Goal: Information Seeking & Learning: Learn about a topic

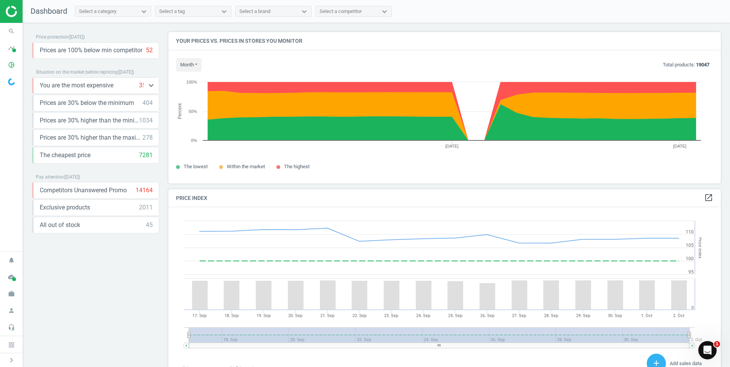
drag, startPoint x: 12, startPoint y: 67, endPoint x: 94, endPoint y: 92, distance: 85.3
click at [12, 67] on icon "pie_chart_outlined" at bounding box center [11, 65] width 15 height 15
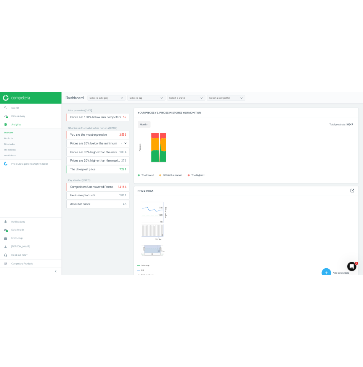
scroll to position [187, 91]
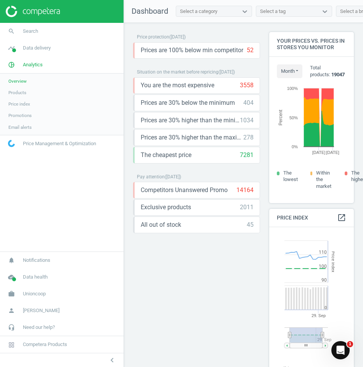
click at [55, 143] on span "Price Management & Optimization" at bounding box center [59, 143] width 73 height 7
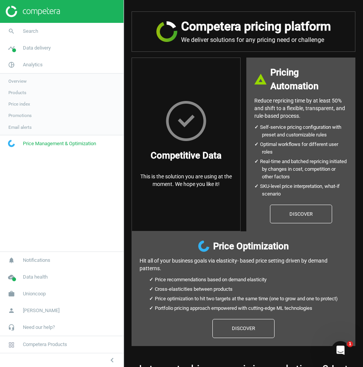
click at [31, 111] on link "Promotions" at bounding box center [62, 115] width 124 height 11
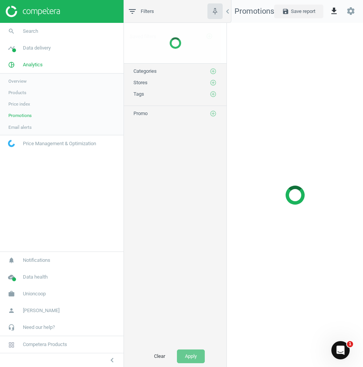
scroll to position [356, 148]
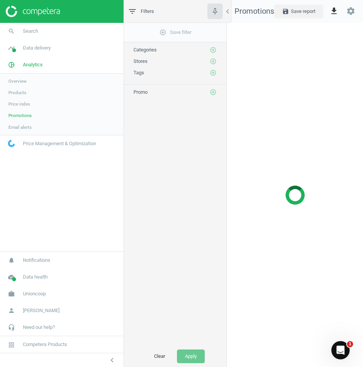
click at [32, 103] on link "Price index" at bounding box center [62, 103] width 124 height 11
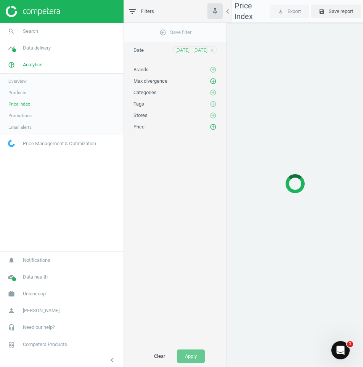
click at [25, 90] on span "Products" at bounding box center [17, 93] width 18 height 6
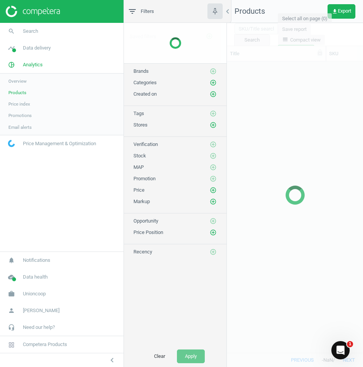
scroll to position [280, 131]
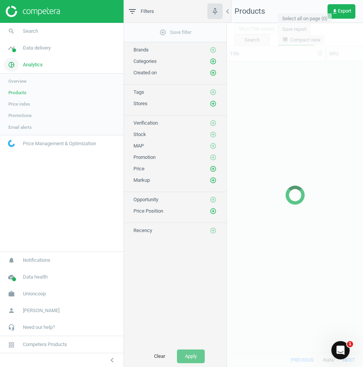
click at [18, 64] on icon "pie_chart_outlined" at bounding box center [11, 65] width 15 height 15
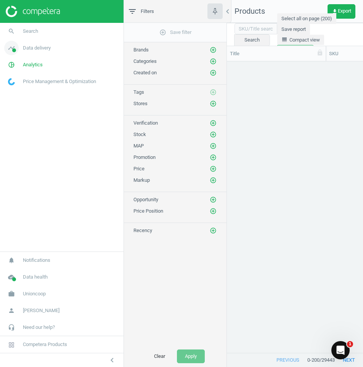
click at [10, 48] on icon "timeline" at bounding box center [11, 48] width 15 height 15
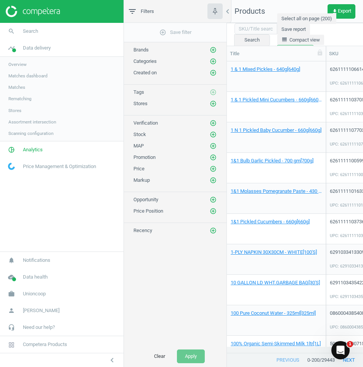
click at [21, 122] on span "Assortment intersection" at bounding box center [32, 122] width 48 height 6
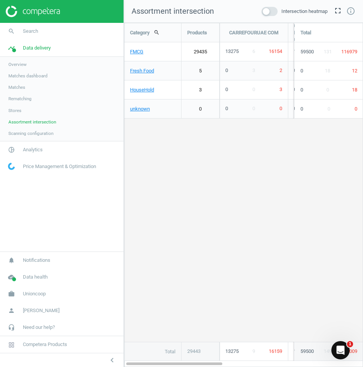
scroll to position [356, 251]
click at [272, 10] on span at bounding box center [270, 11] width 16 height 9
click at [0, 0] on input "checkbox" at bounding box center [0, 0] width 0 height 0
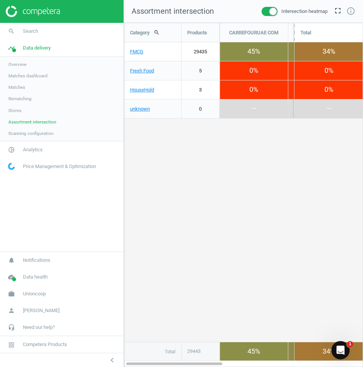
click at [267, 8] on span at bounding box center [270, 11] width 16 height 9
click at [0, 0] on input "checkbox" at bounding box center [0, 0] width 0 height 0
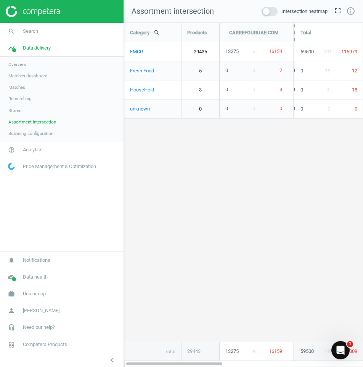
click at [270, 8] on span at bounding box center [270, 11] width 16 height 9
click at [0, 0] on input "checkbox" at bounding box center [0, 0] width 0 height 0
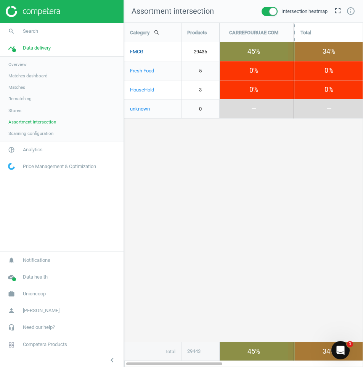
click at [136, 53] on link "FMCG" at bounding box center [152, 51] width 57 height 19
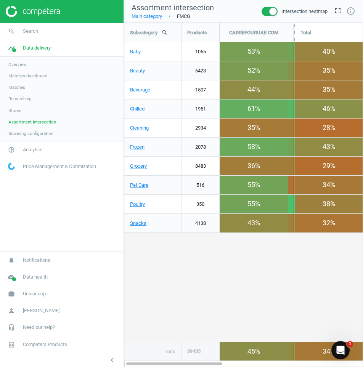
scroll to position [356, 251]
click at [139, 91] on link "Beverage" at bounding box center [152, 90] width 57 height 19
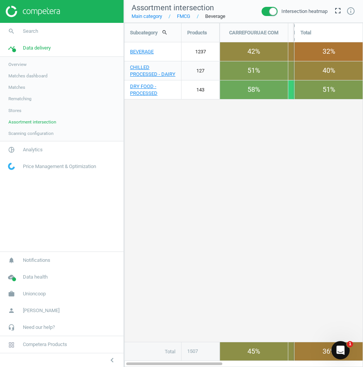
scroll to position [356, 251]
click at [143, 52] on link "BEVERAGE" at bounding box center [152, 51] width 57 height 19
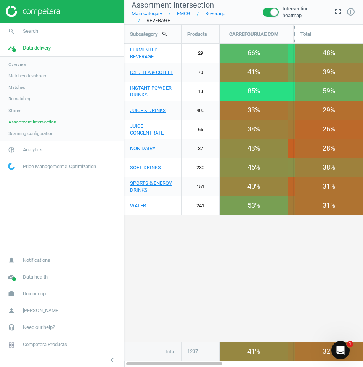
scroll to position [355, 251]
click at [156, 75] on link "ICED TEA & COFFEE" at bounding box center [152, 72] width 57 height 19
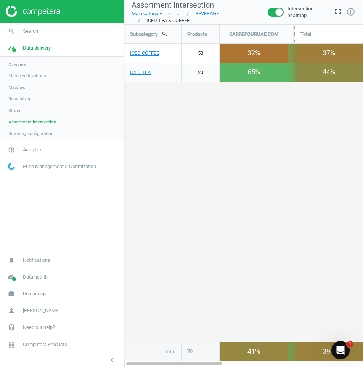
scroll to position [355, 251]
click at [149, 53] on link "ICED COFFEE" at bounding box center [152, 53] width 57 height 19
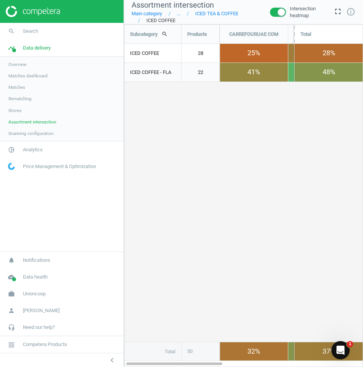
scroll to position [355, 251]
click at [145, 55] on div "ICED COFFEE" at bounding box center [152, 53] width 57 height 19
click at [151, 79] on div "ICED COFFEE - FLA" at bounding box center [152, 72] width 57 height 19
click at [16, 97] on span "Rematching" at bounding box center [19, 99] width 23 height 6
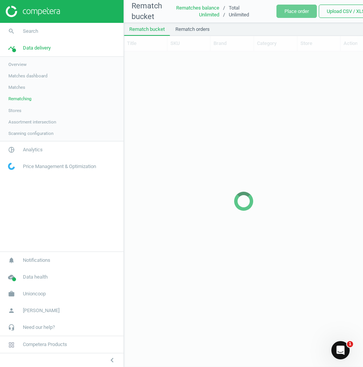
scroll to position [304, 234]
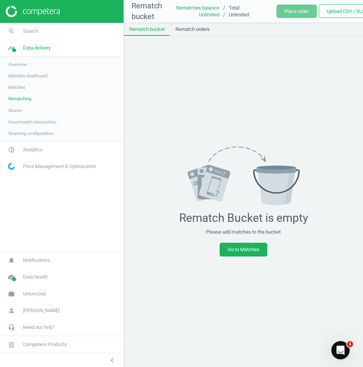
click at [14, 87] on span "Matches" at bounding box center [16, 87] width 17 height 6
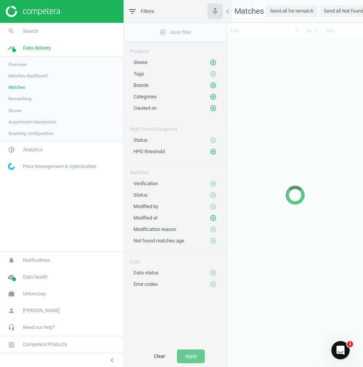
scroll to position [303, 131]
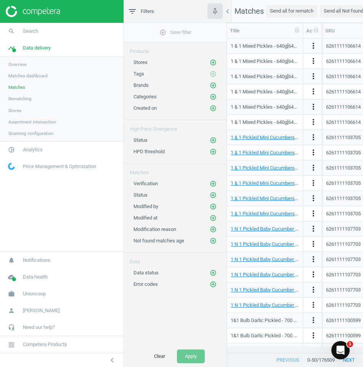
click at [24, 74] on span "Matches dashboard" at bounding box center [27, 76] width 39 height 6
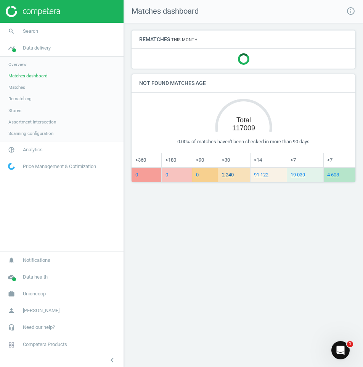
click at [230, 176] on link "2 240" at bounding box center [228, 175] width 12 height 6
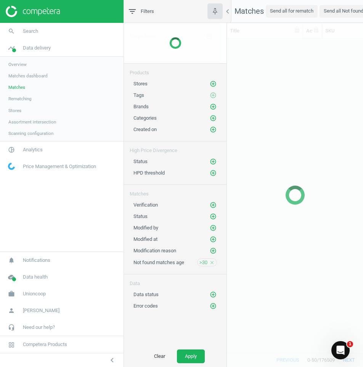
scroll to position [303, 131]
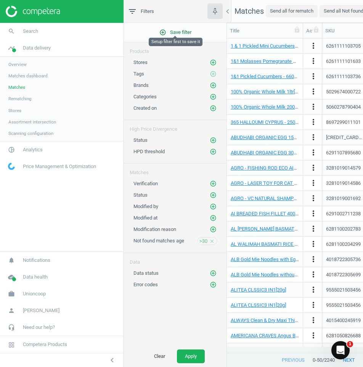
click at [165, 31] on icon "add_circle_outline" at bounding box center [163, 32] width 7 height 7
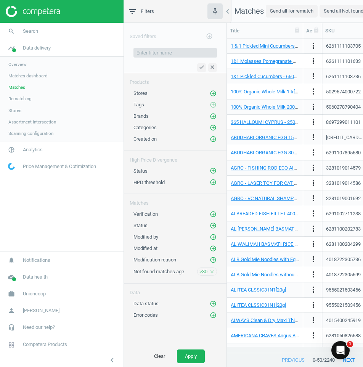
click at [150, 56] on input "text" at bounding box center [176, 52] width 84 height 9
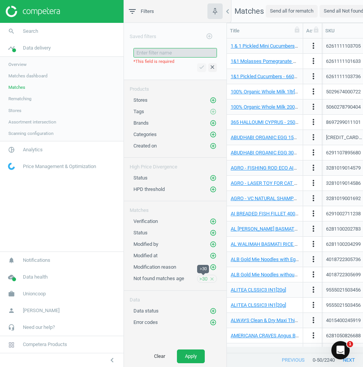
click at [202, 280] on span ">30" at bounding box center [204, 279] width 8 height 7
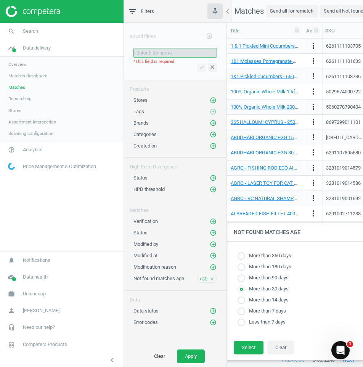
radio input "true"
click at [250, 256] on label "More than 360 days" at bounding box center [268, 256] width 46 height 7
click at [245, 257] on input "radio" at bounding box center [242, 257] width 8 height 8
radio input "true"
click at [254, 351] on button "Select" at bounding box center [249, 348] width 30 height 14
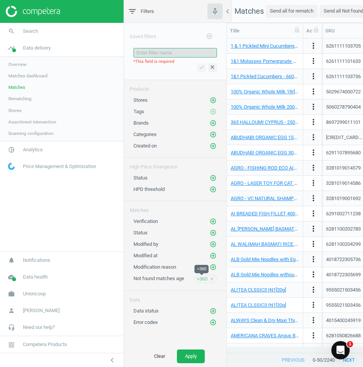
click at [199, 280] on span ">360" at bounding box center [202, 279] width 11 height 7
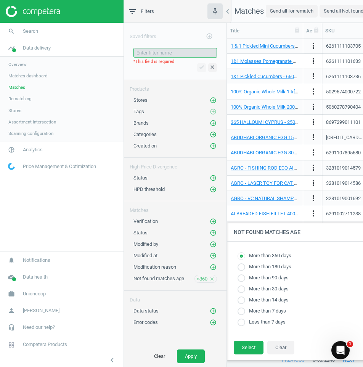
radio input "true"
click at [152, 313] on span "Data status" at bounding box center [146, 311] width 25 height 6
click at [212, 309] on icon "add_circle_outline" at bounding box center [213, 311] width 7 height 7
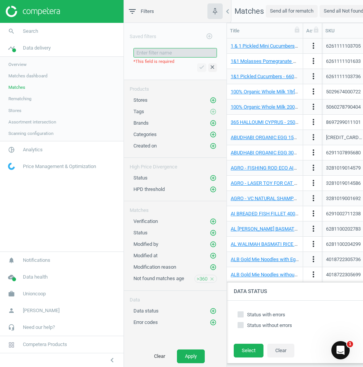
click at [167, 56] on input "text" at bounding box center [176, 52] width 84 height 9
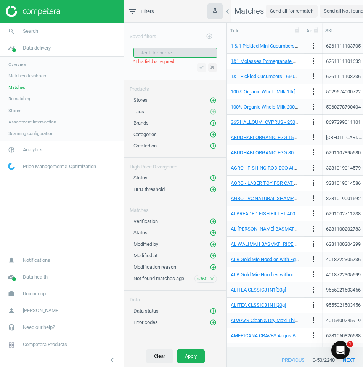
click at [157, 358] on button "Clear" at bounding box center [159, 357] width 27 height 14
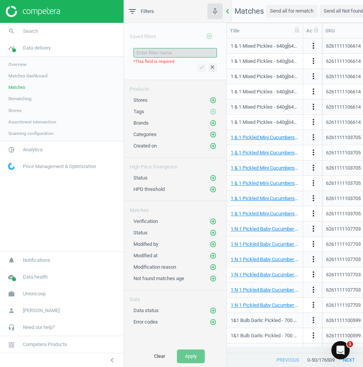
click at [228, 13] on icon "chevron_left" at bounding box center [227, 11] width 9 height 9
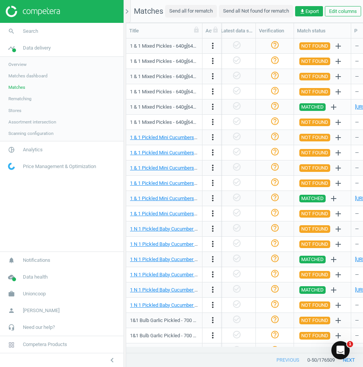
scroll to position [0, 813]
click at [318, 135] on span "NOT FOUND" at bounding box center [314, 138] width 27 height 8
click at [341, 140] on icon "add" at bounding box center [338, 137] width 9 height 9
click at [34, 101] on link "Rematching 1" at bounding box center [62, 98] width 124 height 11
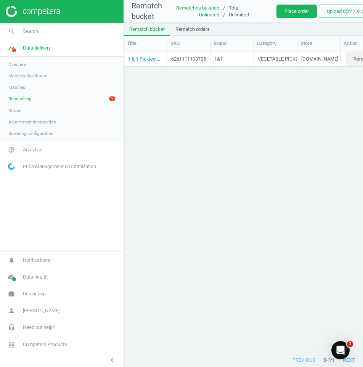
scroll to position [0, 21]
click at [25, 100] on span "Rematching" at bounding box center [19, 99] width 23 height 6
click at [10, 86] on span "Matches" at bounding box center [16, 87] width 17 height 6
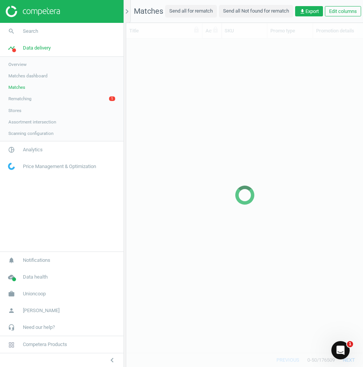
scroll to position [303, 231]
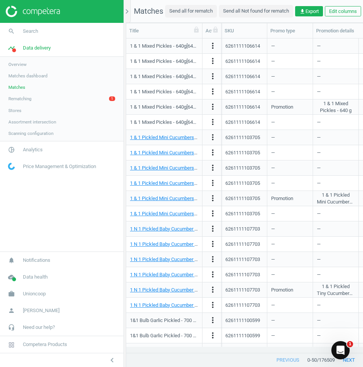
click at [26, 63] on span "Overview" at bounding box center [17, 64] width 18 height 6
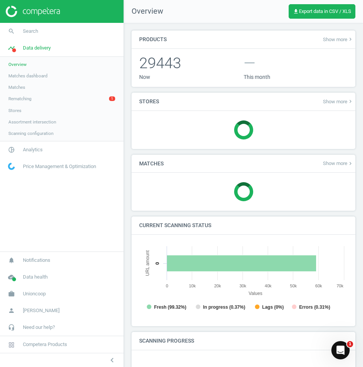
scroll to position [164, 215]
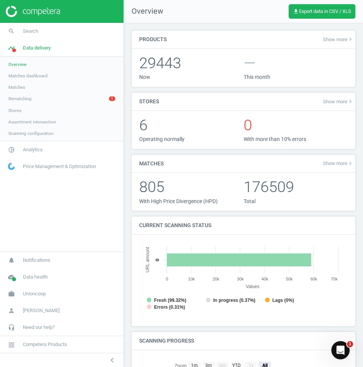
click at [27, 89] on link "Matches" at bounding box center [62, 87] width 124 height 11
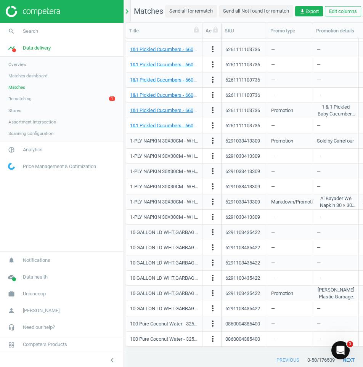
click at [127, 9] on icon "chevron_right" at bounding box center [126, 11] width 9 height 9
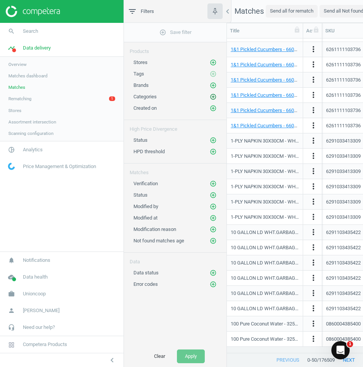
click at [214, 96] on icon "add_circle_outline" at bounding box center [213, 96] width 7 height 7
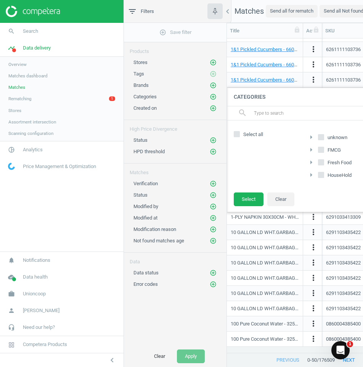
click at [322, 151] on input "FMCG" at bounding box center [321, 149] width 5 height 5
checkbox input "true"
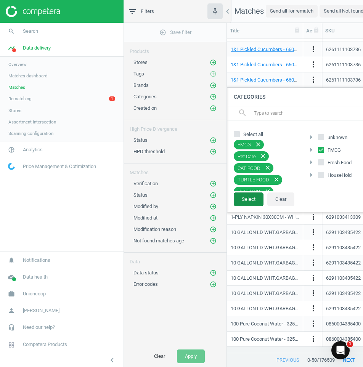
click at [250, 200] on button "Select" at bounding box center [249, 200] width 30 height 14
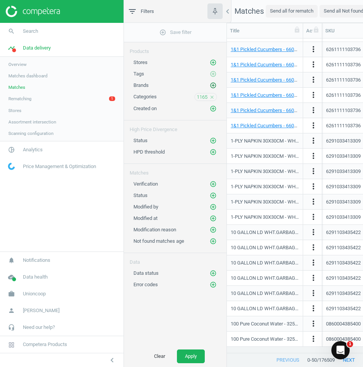
click at [214, 85] on icon "add_circle_outline" at bounding box center [213, 85] width 7 height 7
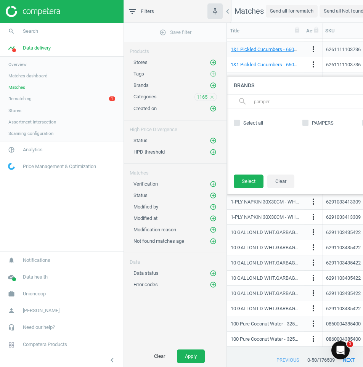
type input "pamper"
click at [308, 124] on icon at bounding box center [306, 123] width 6 height 6
click at [308, 124] on input "PAMPERS" at bounding box center [305, 122] width 5 height 5
checkbox input "true"
click at [251, 183] on button "Select" at bounding box center [249, 182] width 30 height 14
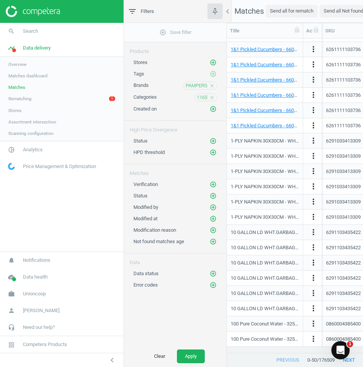
click at [190, 366] on div "Clear Apply" at bounding box center [175, 356] width 103 height 21
click at [192, 359] on button "Apply" at bounding box center [191, 357] width 28 height 14
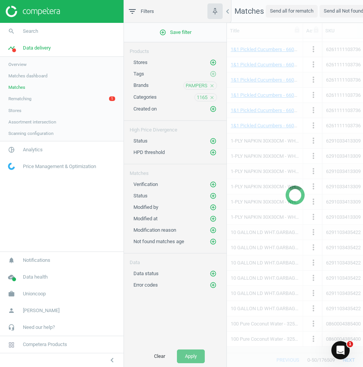
click at [44, 193] on nav "search Search timeline Data delivery Overview Matches dashboard Matches Rematch…" at bounding box center [62, 137] width 124 height 229
click at [37, 164] on span "Price Management & Optimization" at bounding box center [59, 166] width 73 height 7
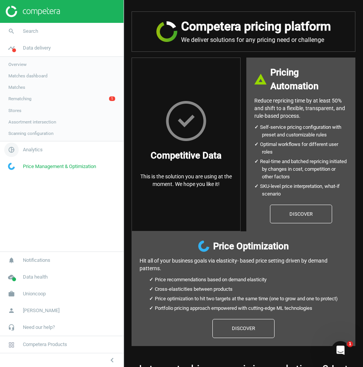
click at [29, 153] on span "Analytics" at bounding box center [33, 150] width 20 height 7
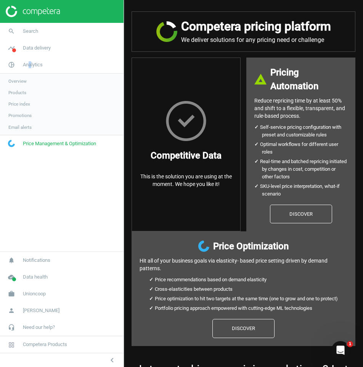
drag, startPoint x: 29, startPoint y: 153, endPoint x: 16, endPoint y: 92, distance: 62.3
click at [16, 92] on span "Products" at bounding box center [17, 93] width 18 height 6
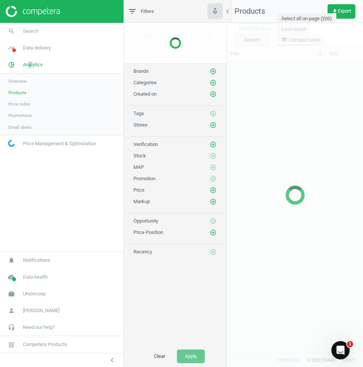
scroll to position [280, 131]
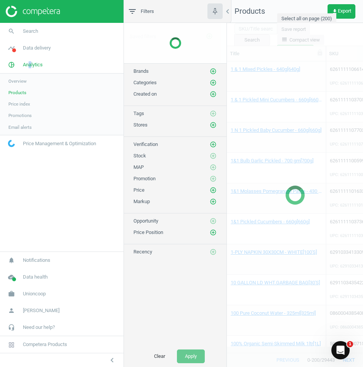
click at [19, 81] on span "Overview" at bounding box center [17, 81] width 18 height 6
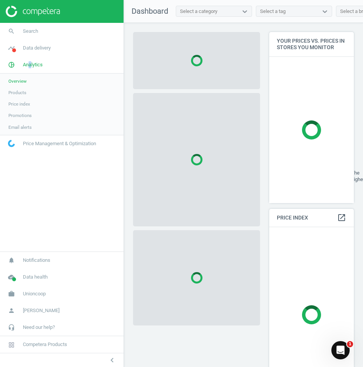
scroll to position [187, 91]
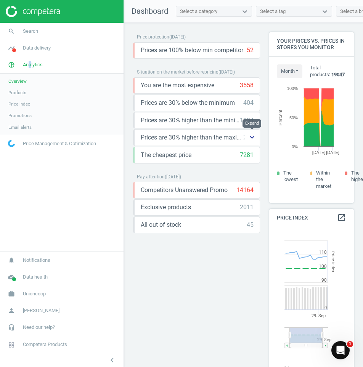
click at [251, 139] on icon "keyboard_arrow_down" at bounding box center [252, 137] width 9 height 9
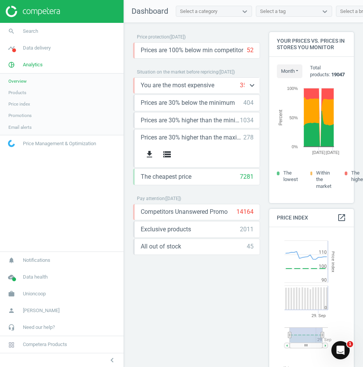
click at [184, 90] on span "You are the most expensive" at bounding box center [178, 85] width 74 height 8
click at [248, 86] on icon "keyboard_arrow_down" at bounding box center [252, 85] width 9 height 9
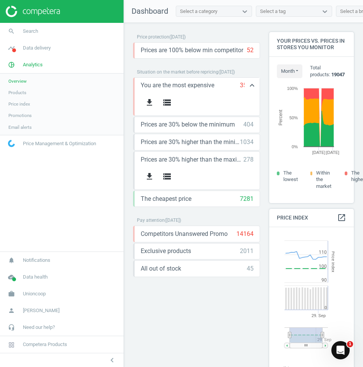
click at [242, 86] on div "3558" at bounding box center [247, 85] width 14 height 8
click at [152, 101] on icon "get_app" at bounding box center [149, 102] width 9 height 9
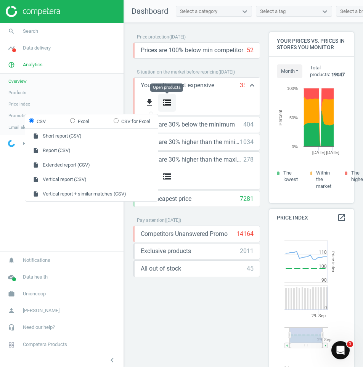
click at [168, 98] on icon "storage" at bounding box center [167, 102] width 9 height 9
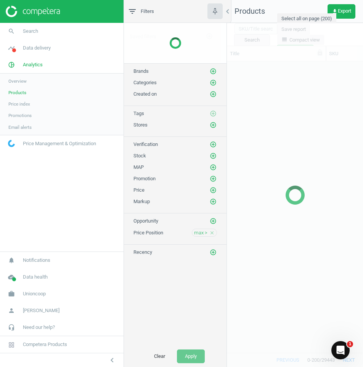
scroll to position [280, 131]
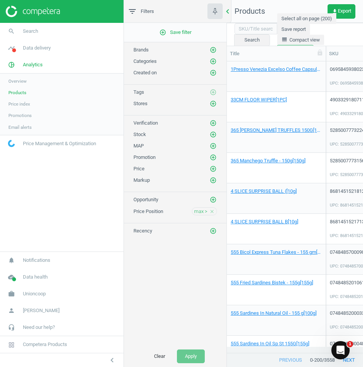
click at [229, 10] on icon "chevron_left" at bounding box center [227, 11] width 9 height 9
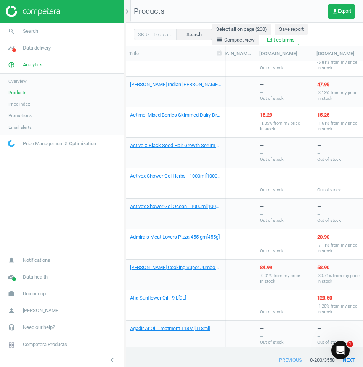
scroll to position [1877, 0]
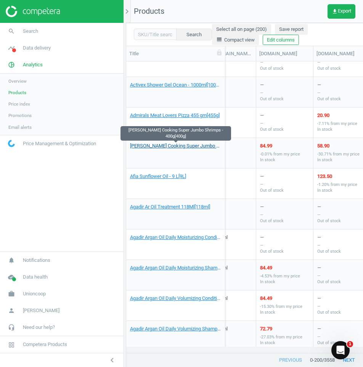
click at [198, 147] on link "[PERSON_NAME] Cooking Super Jumbo Shrimps - 400g[400g]" at bounding box center [175, 146] width 91 height 7
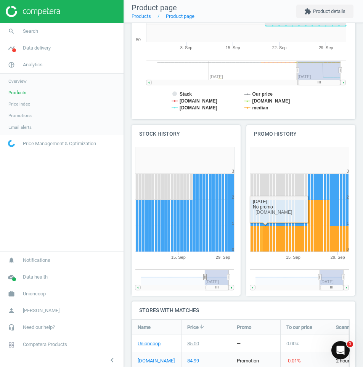
scroll to position [229, 0]
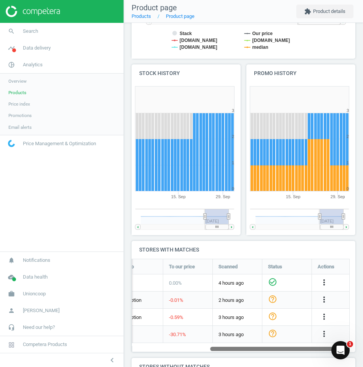
drag, startPoint x: 214, startPoint y: 351, endPoint x: 350, endPoint y: 333, distance: 137.0
click at [350, 333] on div "[PERSON_NAME] Cooking Super Jumbo Shrimps - 400g[400g] sku : 5285000838005 upc …" at bounding box center [243, 127] width 239 height 667
drag, startPoint x: 599, startPoint y: 689, endPoint x: 335, endPoint y: 347, distance: 432.0
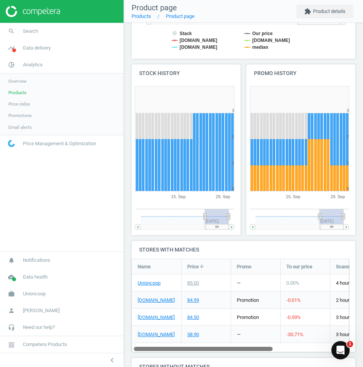
drag, startPoint x: 285, startPoint y: 350, endPoint x: 207, endPoint y: 344, distance: 77.7
click at [208, 344] on div "Name Price arrow_downward Promo To our price Scanned Status Actions Unioncoop 8…" at bounding box center [241, 305] width 218 height 93
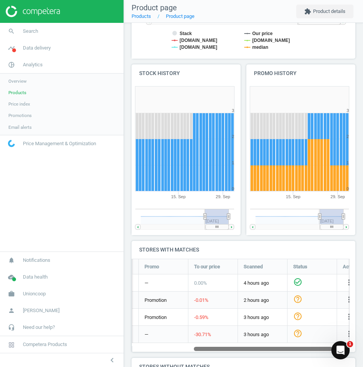
drag, startPoint x: 268, startPoint y: 348, endPoint x: 343, endPoint y: 362, distance: 75.7
click at [343, 362] on div "[PERSON_NAME] Cooking Super Jumbo Shrimps - 400g[400g] sku : 5285000838005 upc …" at bounding box center [243, 127] width 239 height 667
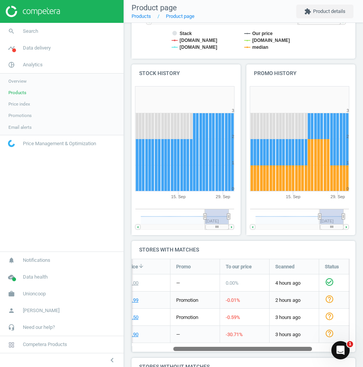
drag, startPoint x: 307, startPoint y: 349, endPoint x: 190, endPoint y: 343, distance: 117.7
click at [200, 344] on div "Name Price arrow_downward Promo To our price Scanned Status Actions Unioncoop 8…" at bounding box center [241, 305] width 218 height 93
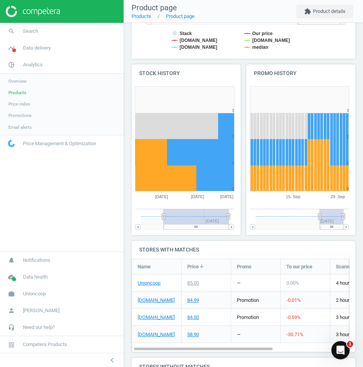
drag, startPoint x: 205, startPoint y: 216, endPoint x: 127, endPoint y: 217, distance: 77.1
click at [127, 217] on div "[PERSON_NAME] Cooking Super Jumbo Shrimps - 400g[400g] sku : 5285000838005 upc …" at bounding box center [243, 127] width 239 height 667
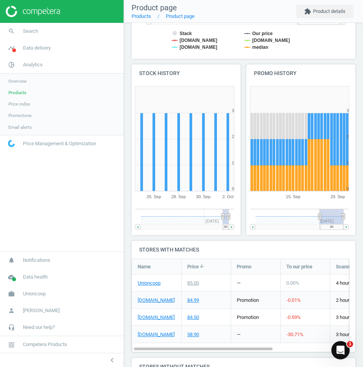
drag, startPoint x: 163, startPoint y: 217, endPoint x: 254, endPoint y: 218, distance: 91.2
click at [254, 218] on div "Price history Created with Highstock 6.2.0 Stack Our price [DOMAIN_NAME] [DOMAI…" at bounding box center [244, 64] width 230 height 353
drag, startPoint x: 228, startPoint y: 227, endPoint x: 250, endPoint y: 219, distance: 22.9
click at [249, 219] on div "Price history Created with Highstock 6.2.0 Stack Our price [DOMAIN_NAME] [DOMAI…" at bounding box center [244, 64] width 230 height 353
drag, startPoint x: 333, startPoint y: 230, endPoint x: 322, endPoint y: 231, distance: 11.2
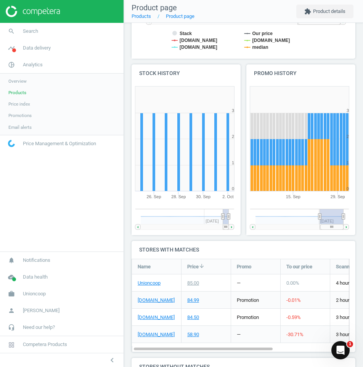
click at [322, 231] on icon "Created with Highstock 6.2.0 0 1 2 3 4 [DATE]. Sep [DATE]" at bounding box center [300, 159] width 106 height 153
drag, startPoint x: 329, startPoint y: 225, endPoint x: 352, endPoint y: 225, distance: 23.3
click at [352, 225] on div "Promo history Created with Highstock 6.2.0 0 1 2 3 4 [DATE]. Sep [DATE] [DATE] …" at bounding box center [301, 152] width 115 height 177
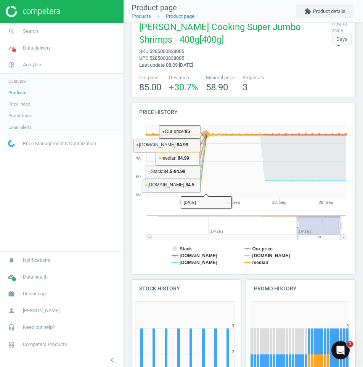
scroll to position [0, 0]
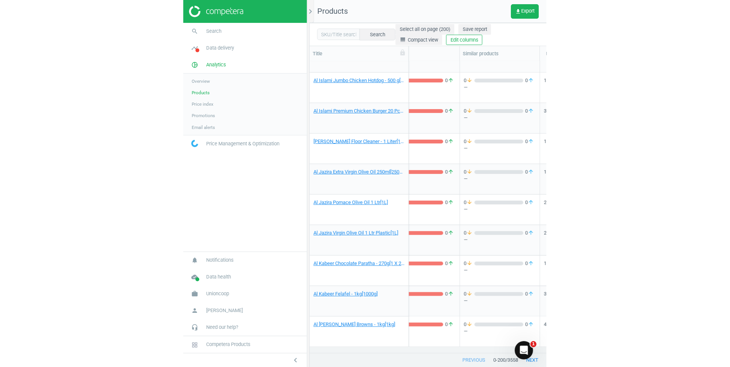
scroll to position [0, 190]
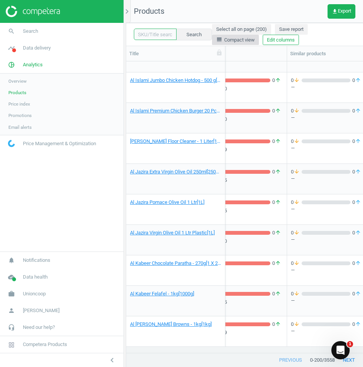
drag, startPoint x: 158, startPoint y: 35, endPoint x: 209, endPoint y: 35, distance: 51.1
click at [157, 35] on input "text" at bounding box center [155, 34] width 43 height 11
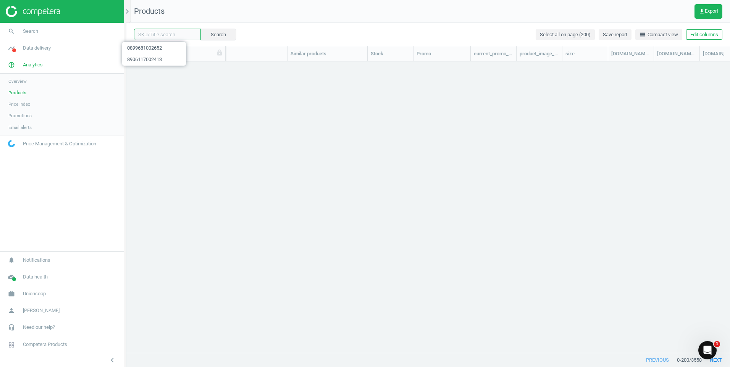
scroll to position [1954, 0]
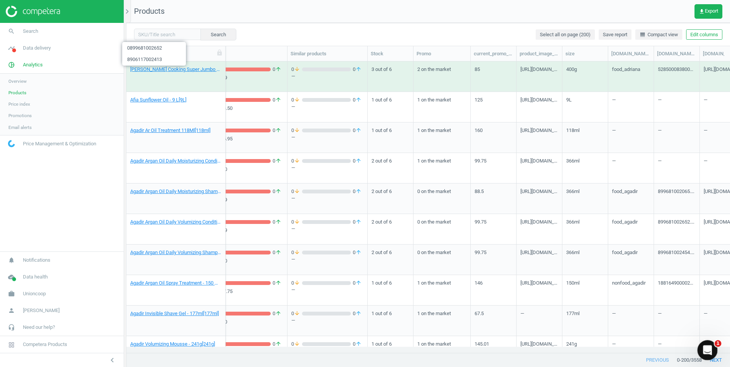
click at [708, 348] on icon "Open Intercom Messenger" at bounding box center [706, 349] width 13 height 13
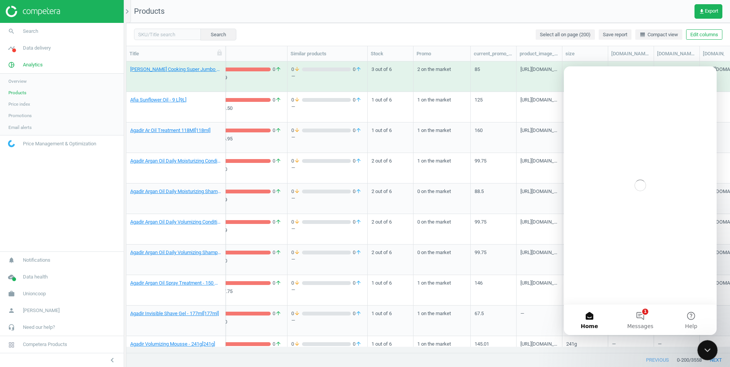
scroll to position [0, 0]
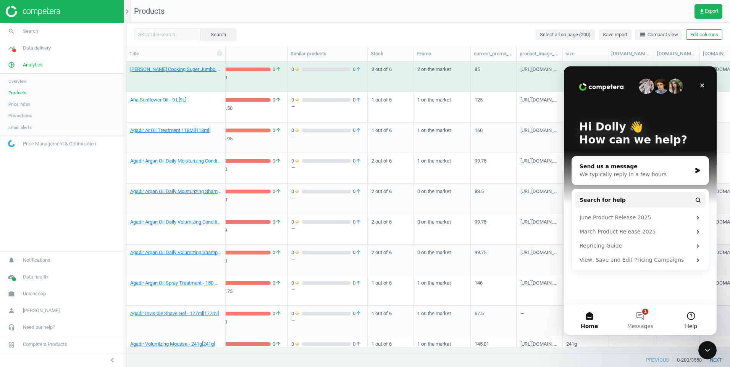
click at [688, 321] on button "Help" at bounding box center [690, 320] width 51 height 31
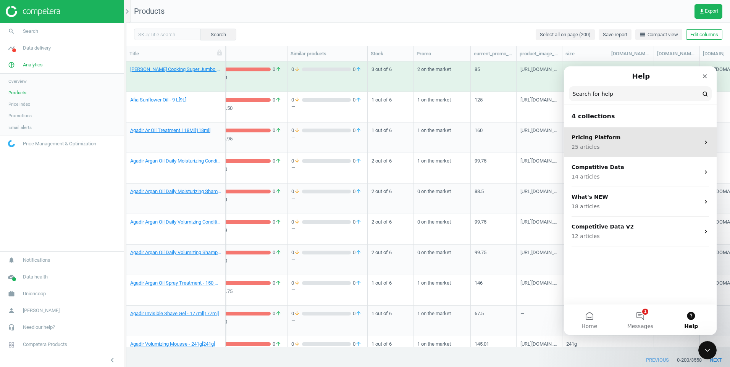
click at [619, 142] on div "Pricing Platform 25 articles" at bounding box center [635, 143] width 128 height 18
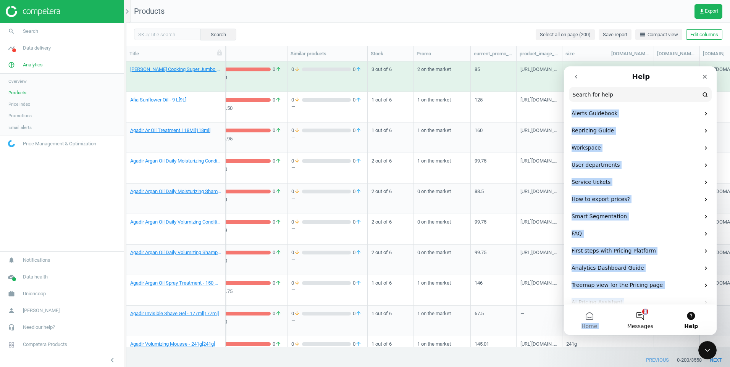
scroll to position [285, 0]
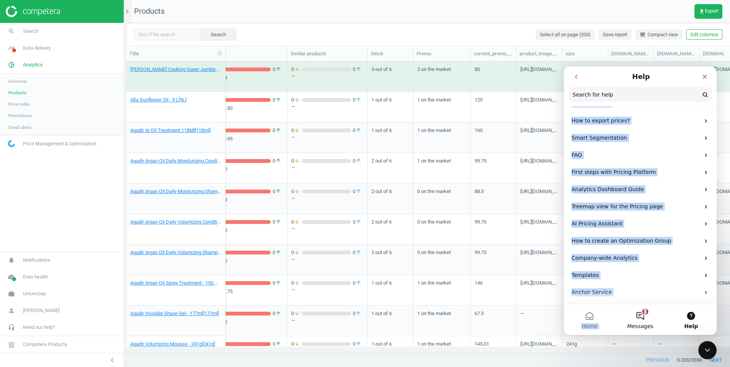
drag, startPoint x: 623, startPoint y: 161, endPoint x: 640, endPoint y: 309, distance: 149.0
click at [640, 309] on div "Pricing Platform 25 articles By [PERSON_NAME] and 2 others Main OG's Page Optim…" at bounding box center [640, 200] width 153 height 269
click at [693, 187] on p "Analytics Dashboard Guide" at bounding box center [635, 189] width 128 height 8
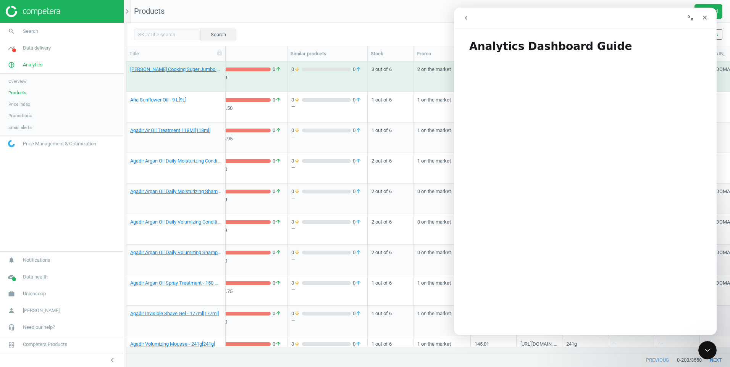
click at [689, 15] on button "Collapse window" at bounding box center [690, 18] width 15 height 15
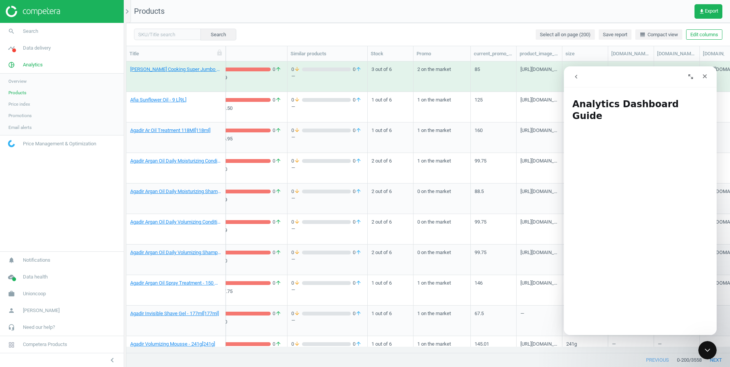
click at [691, 76] on icon "Expand window" at bounding box center [690, 77] width 6 height 6
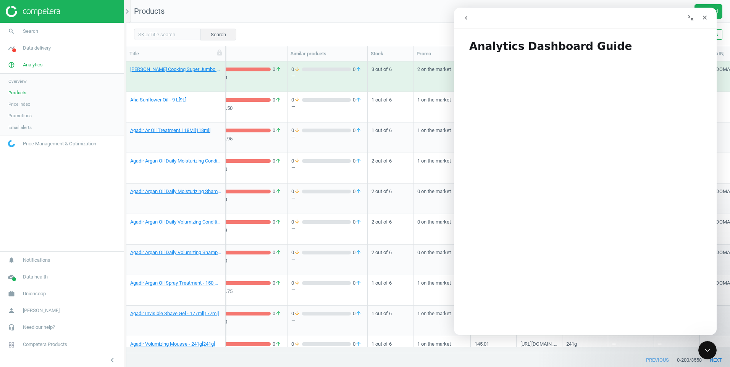
click at [467, 18] on icon "go back" at bounding box center [466, 18] width 6 height 6
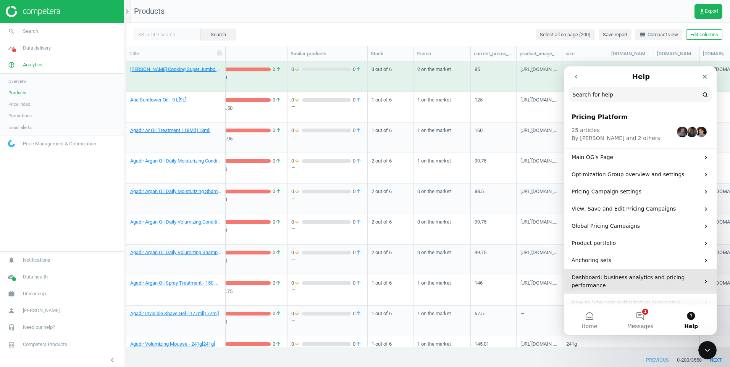
click at [619, 287] on p "Dashboard: business analytics and pricing performance" at bounding box center [635, 282] width 128 height 16
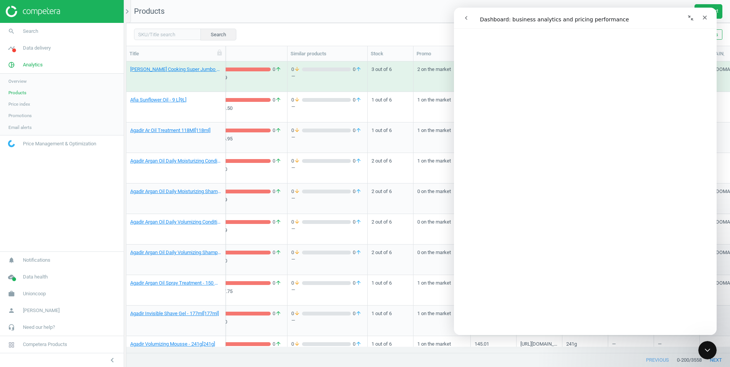
scroll to position [1226, 0]
